Goal: Communication & Community: Answer question/provide support

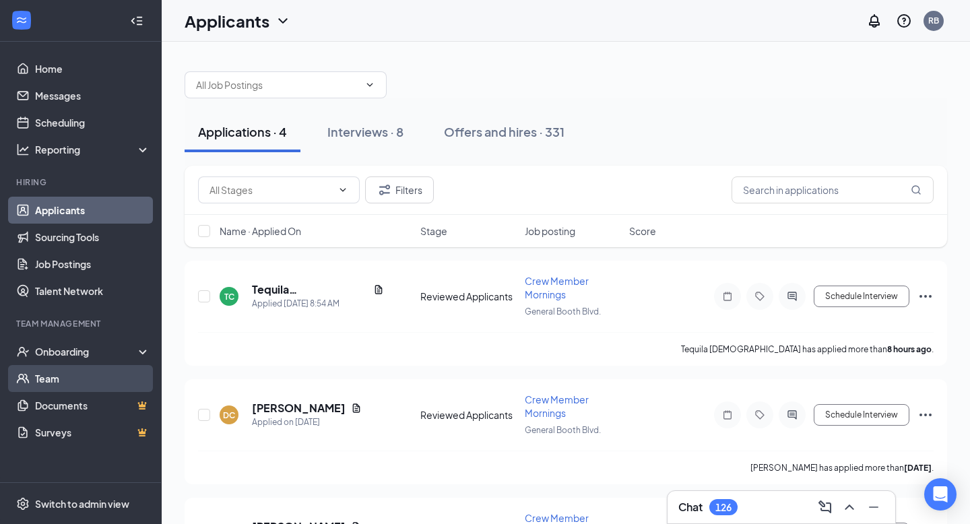
click at [78, 381] on link "Team" at bounding box center [92, 378] width 115 height 27
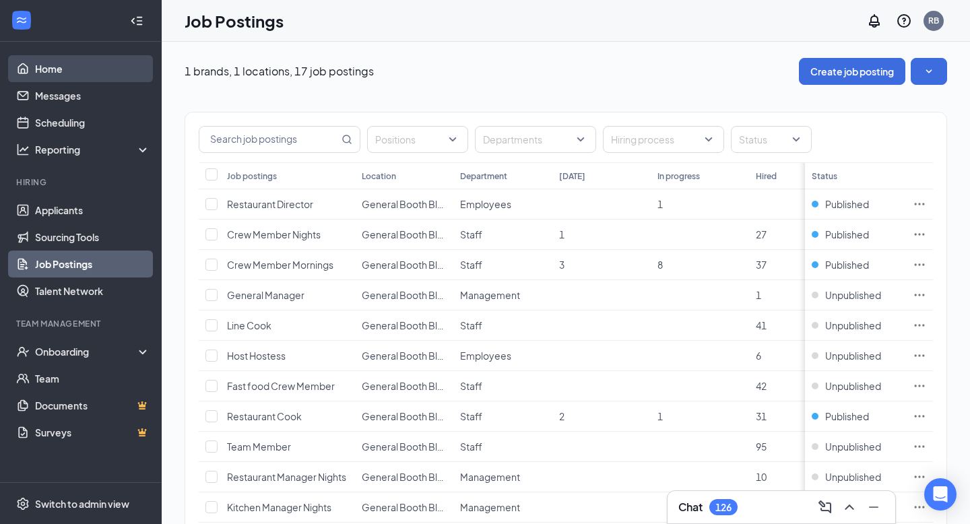
click at [51, 65] on link "Home" at bounding box center [92, 68] width 115 height 27
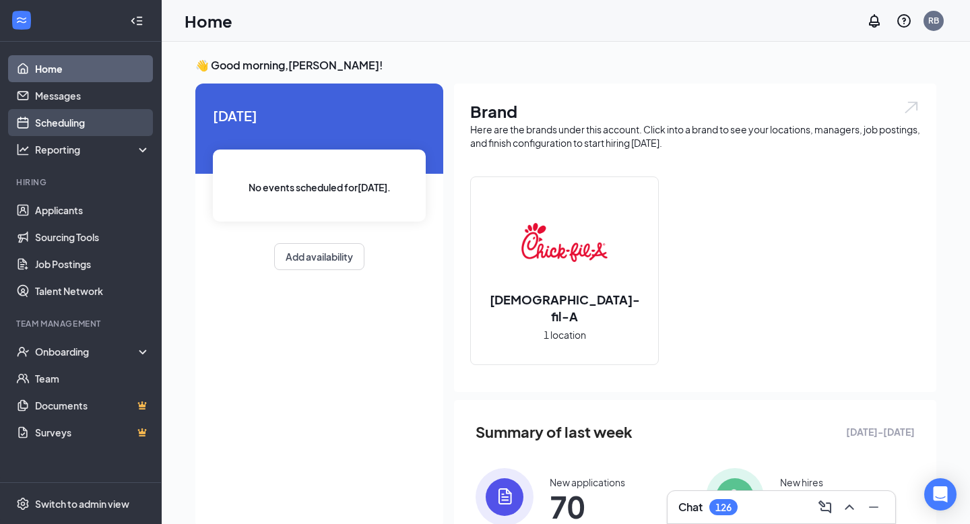
click at [57, 125] on link "Scheduling" at bounding box center [92, 122] width 115 height 27
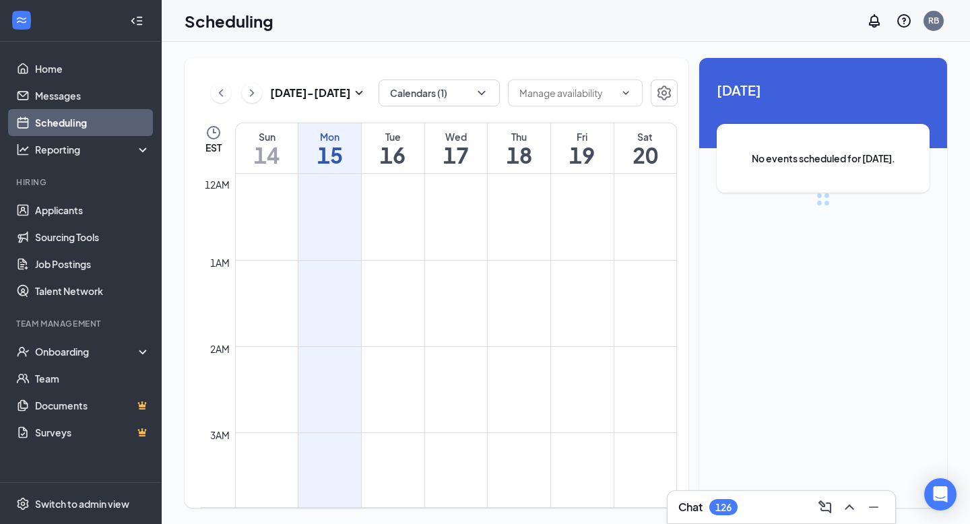
scroll to position [662, 0]
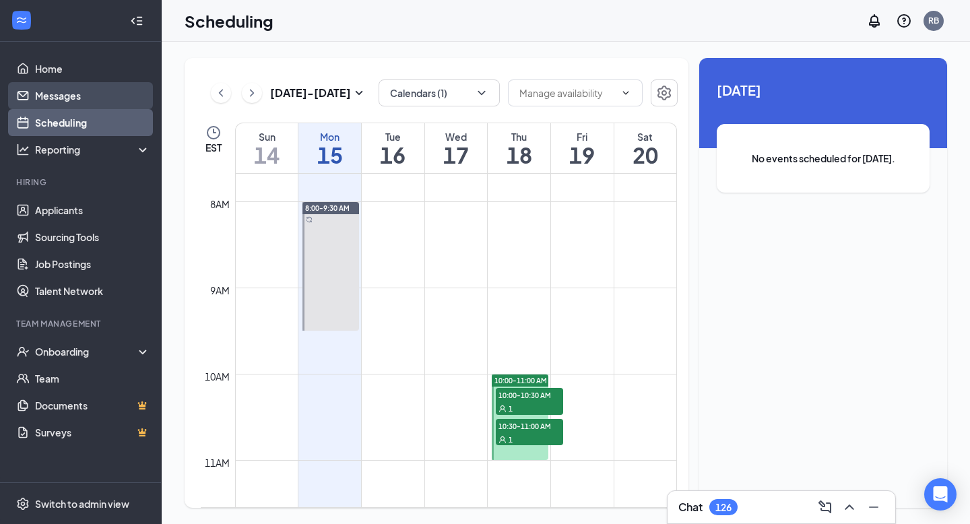
click at [99, 86] on link "Messages" at bounding box center [92, 95] width 115 height 27
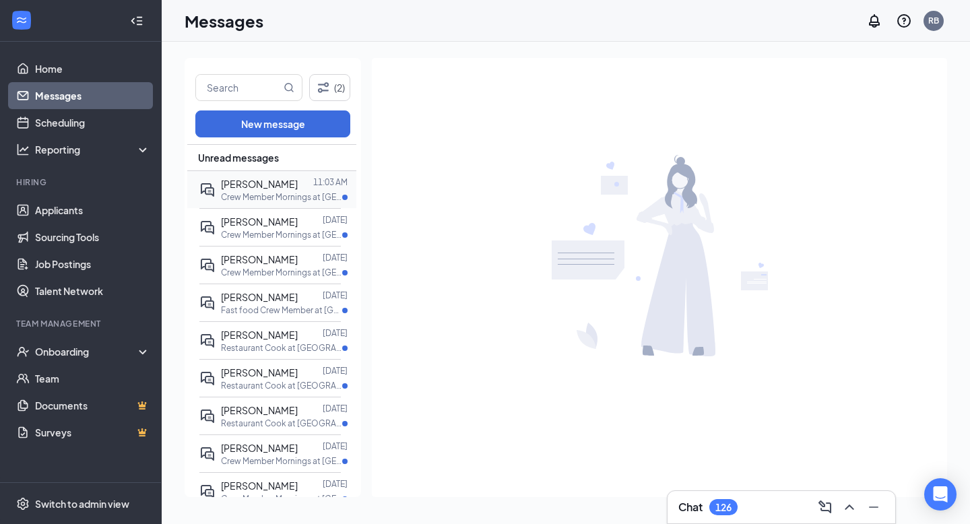
click at [243, 182] on span "Angel Moses" at bounding box center [259, 184] width 77 height 12
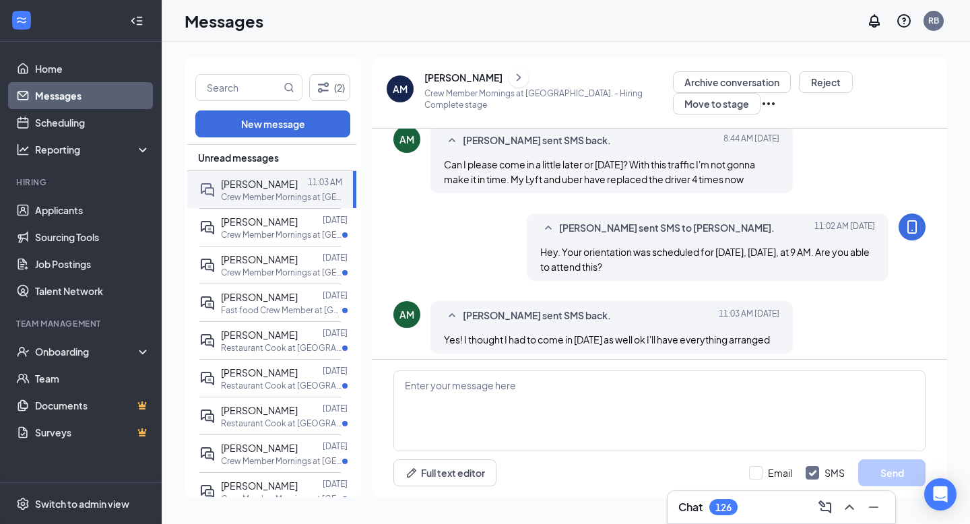
scroll to position [615, 0]
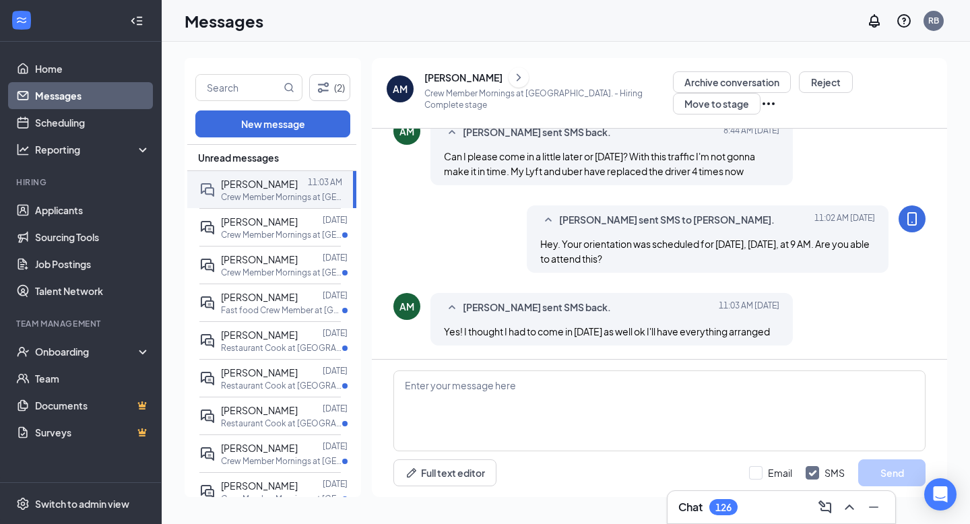
click at [555, 331] on span "Yes! I thought I had to come in today as well ok I'll have everything arranged" at bounding box center [607, 331] width 326 height 12
click at [589, 337] on span "Yes! I thought I had to come in today as well ok I'll have everything arranged" at bounding box center [607, 331] width 326 height 12
click at [639, 351] on div "AM Angel Moses sent SMS back. Today 11:03 AM Yes! I thought I had to come in to…" at bounding box center [660, 322] width 532 height 59
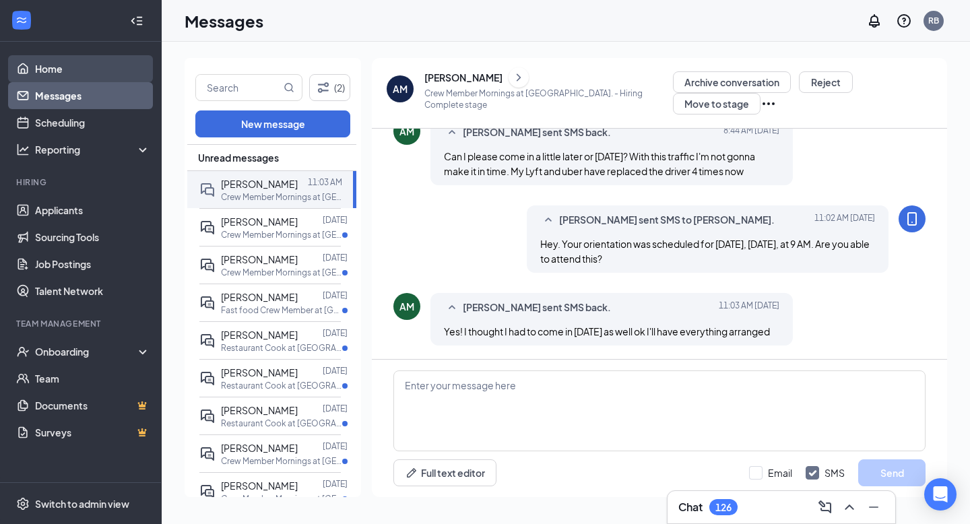
click at [69, 65] on link "Home" at bounding box center [92, 68] width 115 height 27
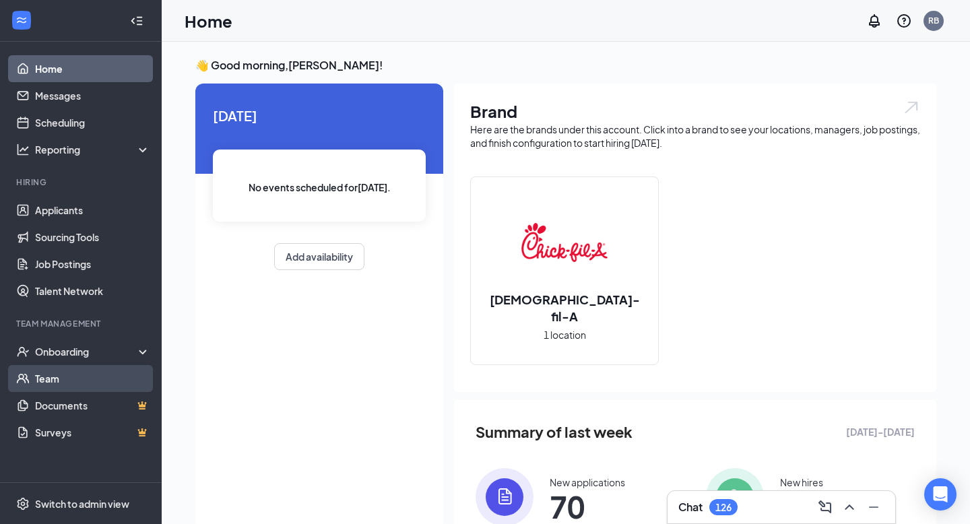
click at [98, 375] on link "Team" at bounding box center [92, 378] width 115 height 27
